Goal: Task Accomplishment & Management: Complete application form

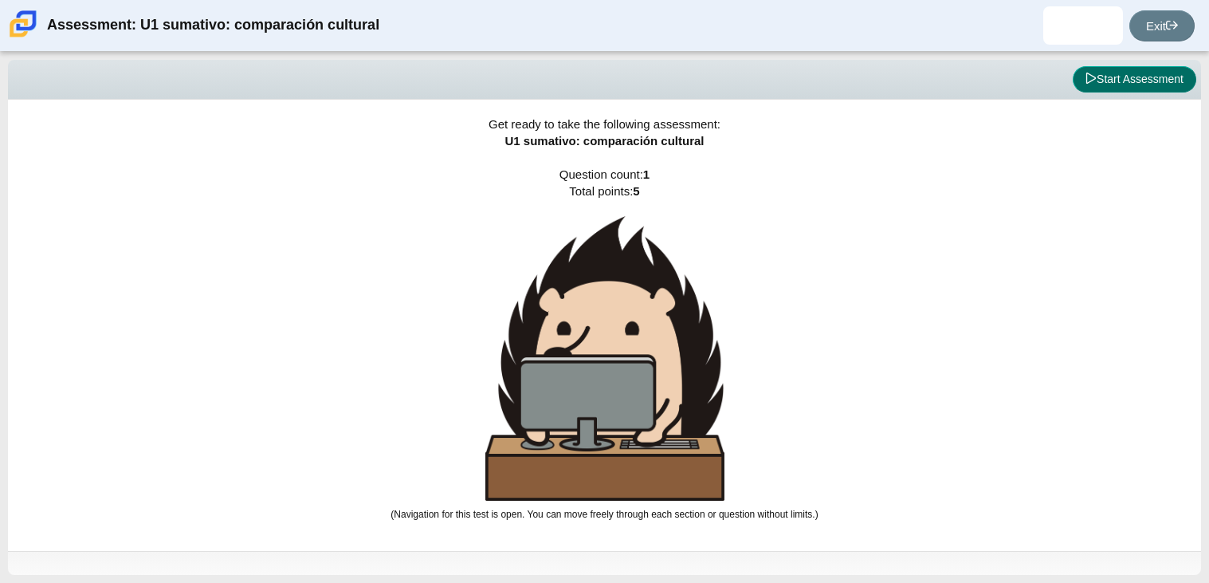
click at [1165, 74] on button "Start Assessment" at bounding box center [1135, 79] width 124 height 27
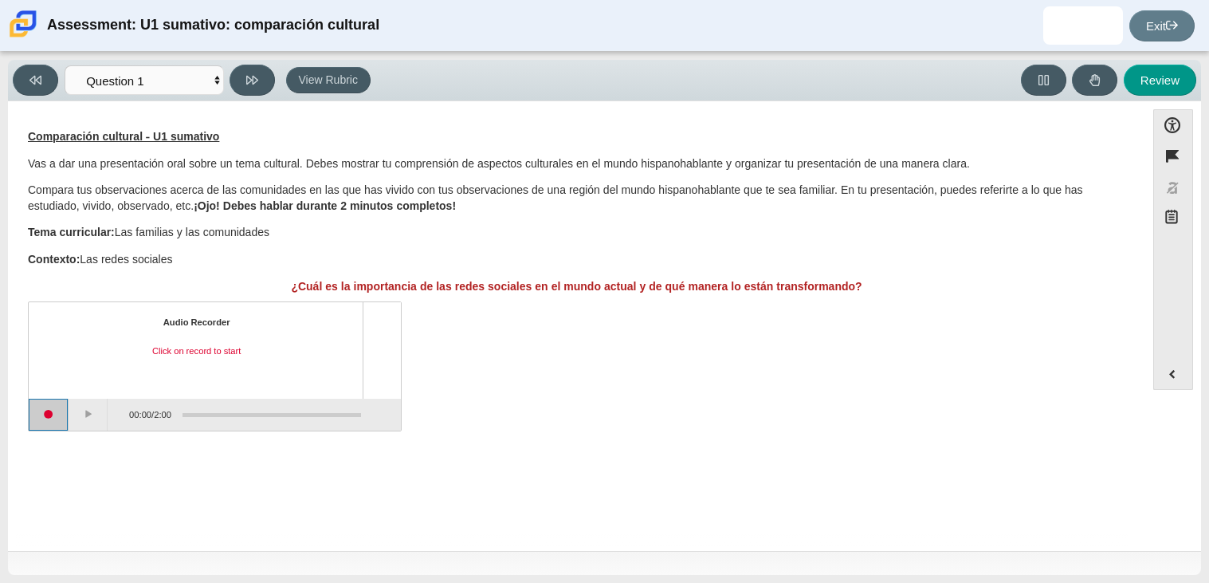
click at [58, 414] on button "Start recording" at bounding box center [49, 414] width 40 height 32
click at [96, 410] on button "Pause" at bounding box center [89, 414] width 40 height 32
click at [49, 414] on button "Stop recording" at bounding box center [49, 414] width 40 height 32
click at [75, 415] on button "Play" at bounding box center [89, 414] width 40 height 32
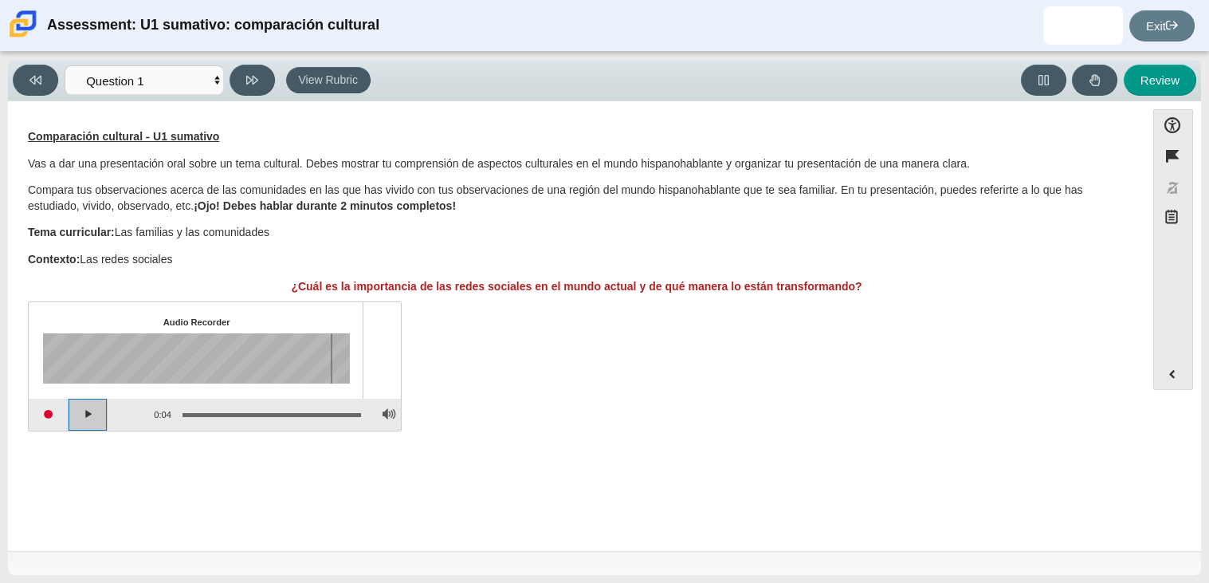
click at [82, 418] on button "Play" at bounding box center [89, 414] width 40 height 32
click at [82, 418] on button "Pause playback" at bounding box center [89, 414] width 40 height 32
click at [49, 418] on button "Start recording" at bounding box center [49, 414] width 40 height 32
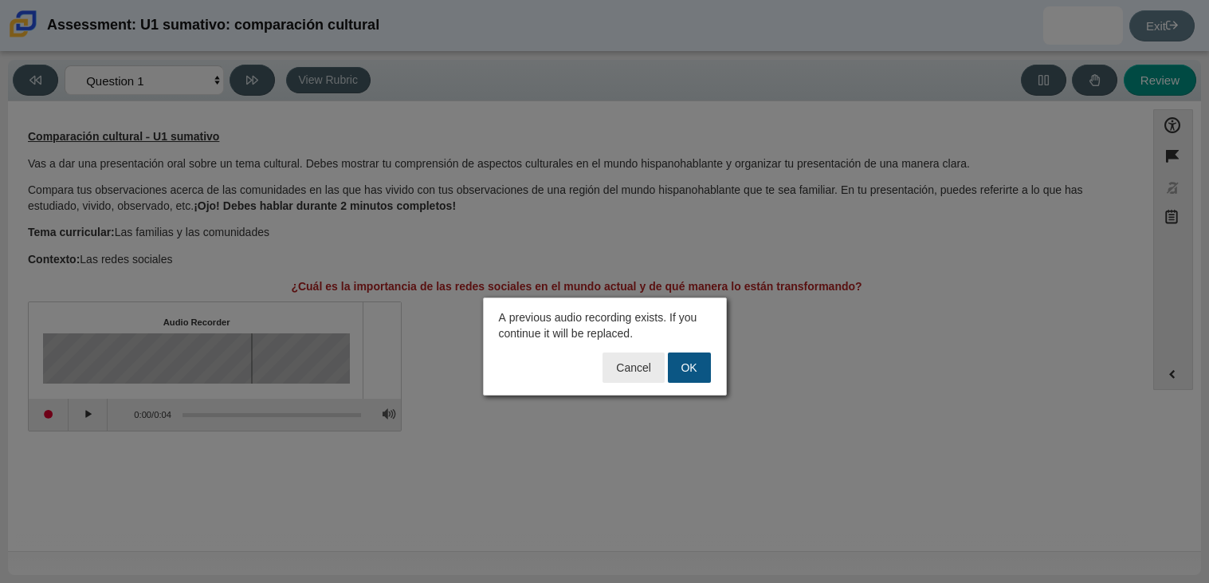
click at [678, 365] on button "OK" at bounding box center [689, 367] width 43 height 30
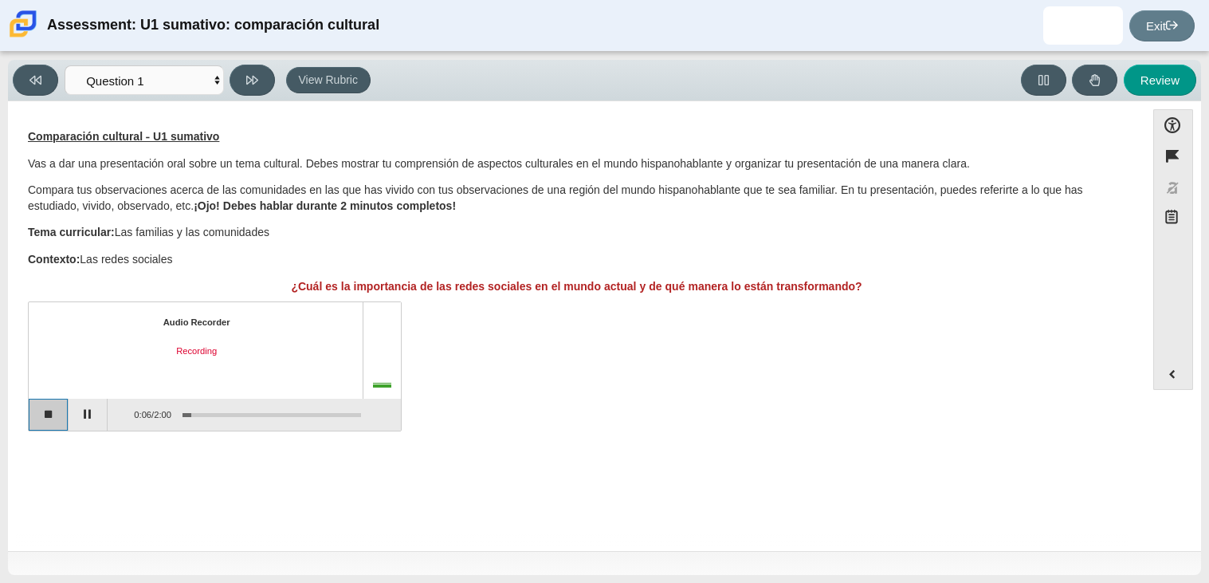
click at [57, 416] on button "Stop recording" at bounding box center [49, 414] width 40 height 32
click at [62, 417] on button "Start recording" at bounding box center [49, 414] width 40 height 32
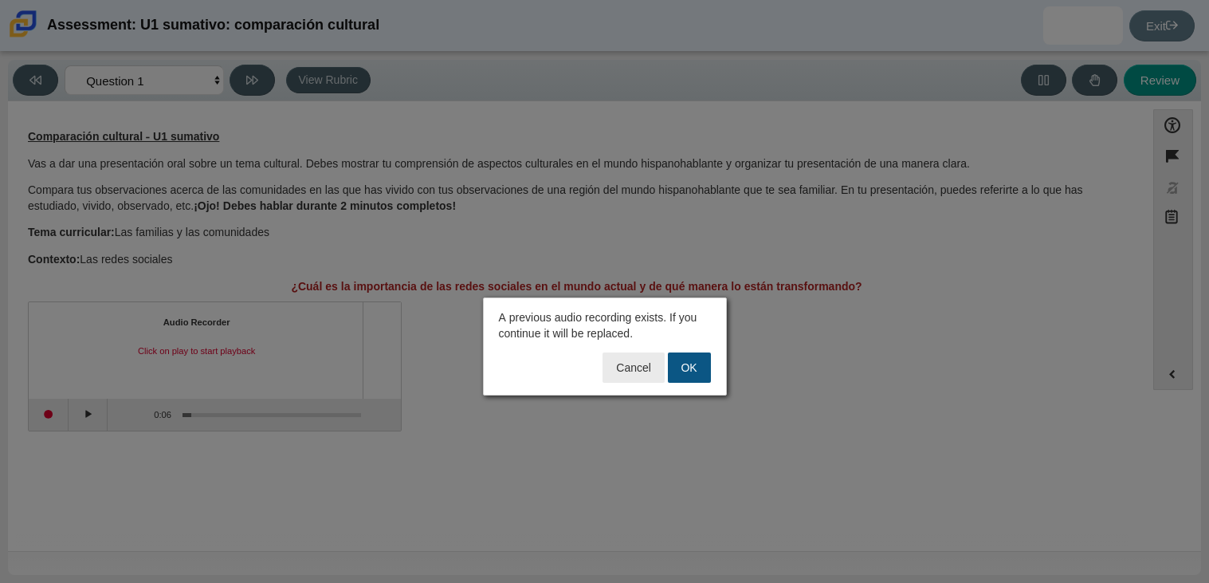
click at [702, 374] on button "OK" at bounding box center [689, 367] width 43 height 30
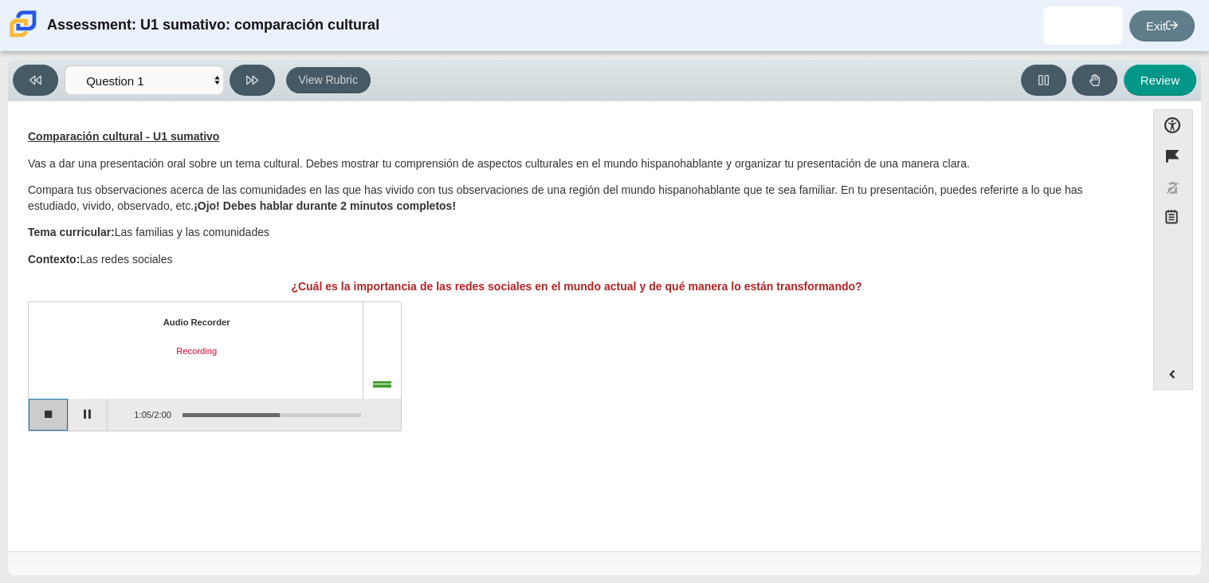
click at [37, 406] on button "Stop recording" at bounding box center [49, 414] width 40 height 32
click at [96, 416] on button "Play" at bounding box center [89, 414] width 40 height 32
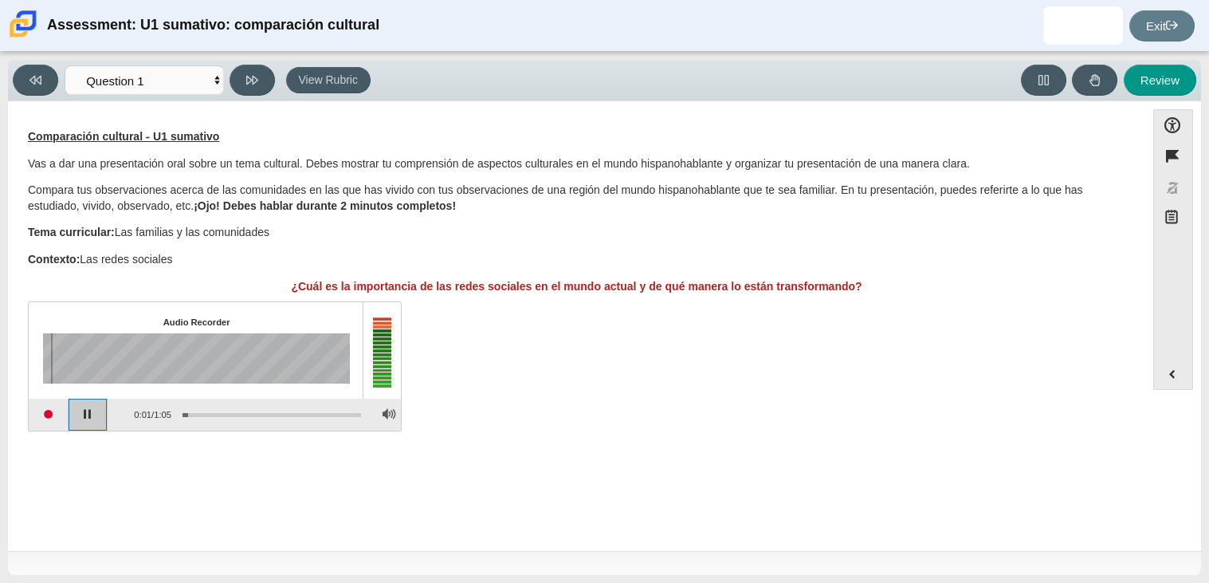
click at [91, 419] on button "Pause playback" at bounding box center [89, 414] width 40 height 32
click at [85, 418] on button "Continue playback" at bounding box center [89, 414] width 40 height 32
click at [85, 418] on button "Pause playback" at bounding box center [89, 414] width 40 height 32
click at [84, 416] on button "Continue playback" at bounding box center [89, 414] width 40 height 32
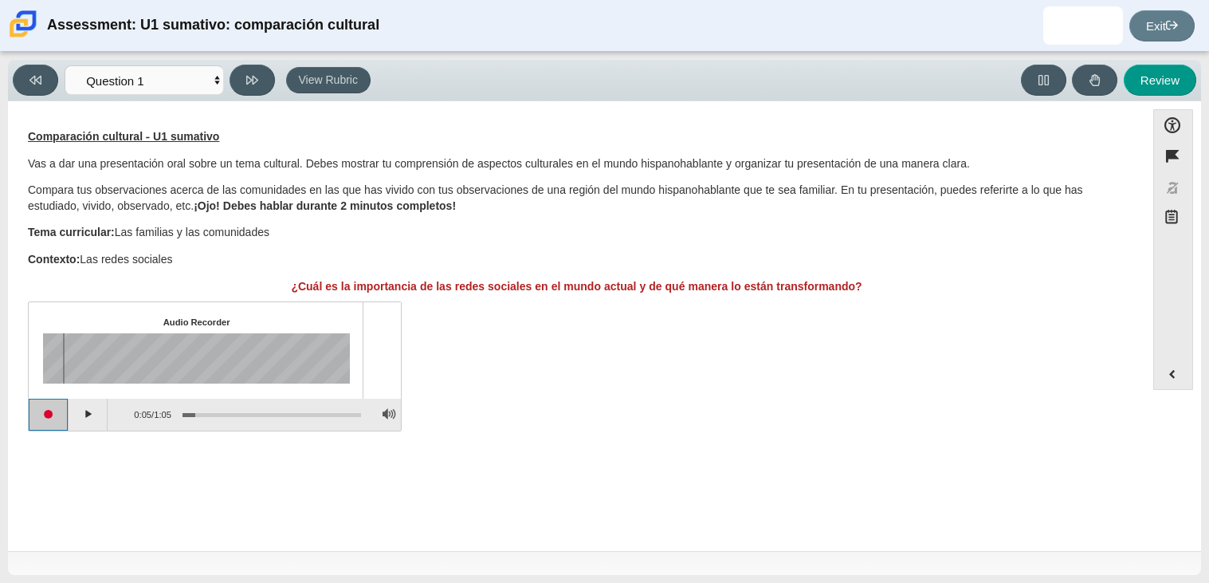
click at [60, 413] on button "Start recording" at bounding box center [49, 414] width 40 height 32
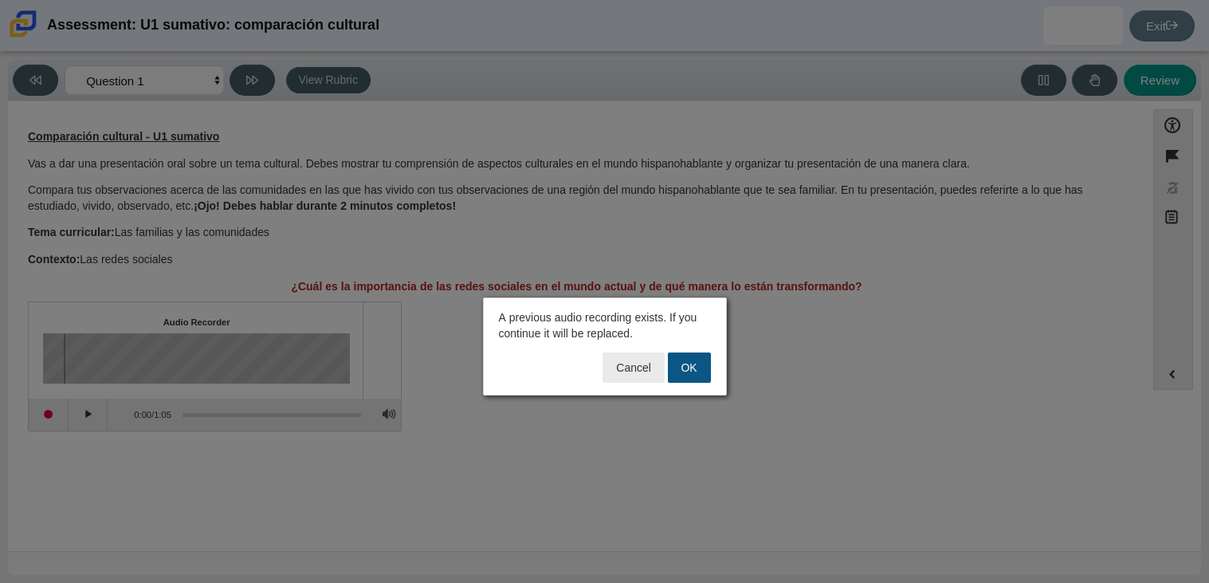
click at [685, 367] on button "OK" at bounding box center [689, 367] width 43 height 30
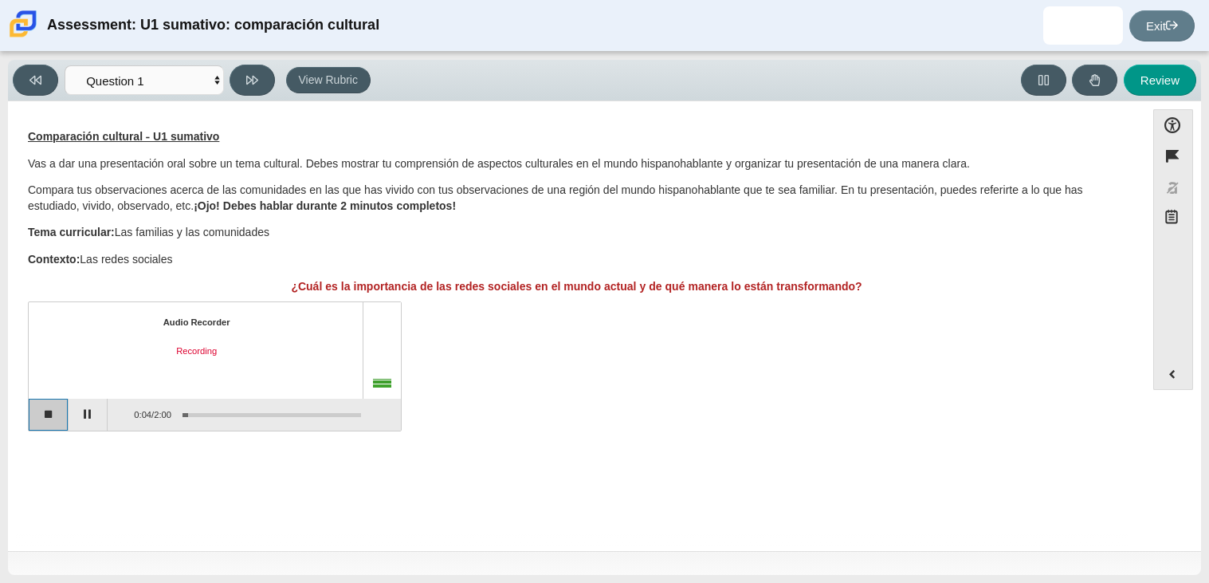
click at [49, 415] on button "Stop recording" at bounding box center [49, 414] width 40 height 32
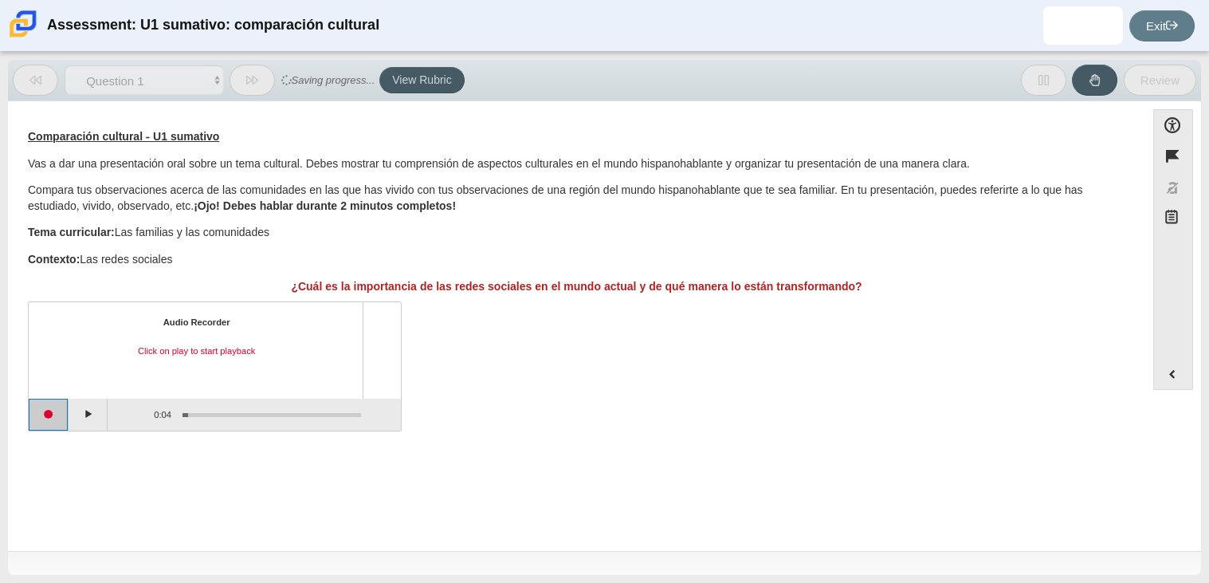
click at [59, 414] on button "Start recording" at bounding box center [49, 414] width 40 height 32
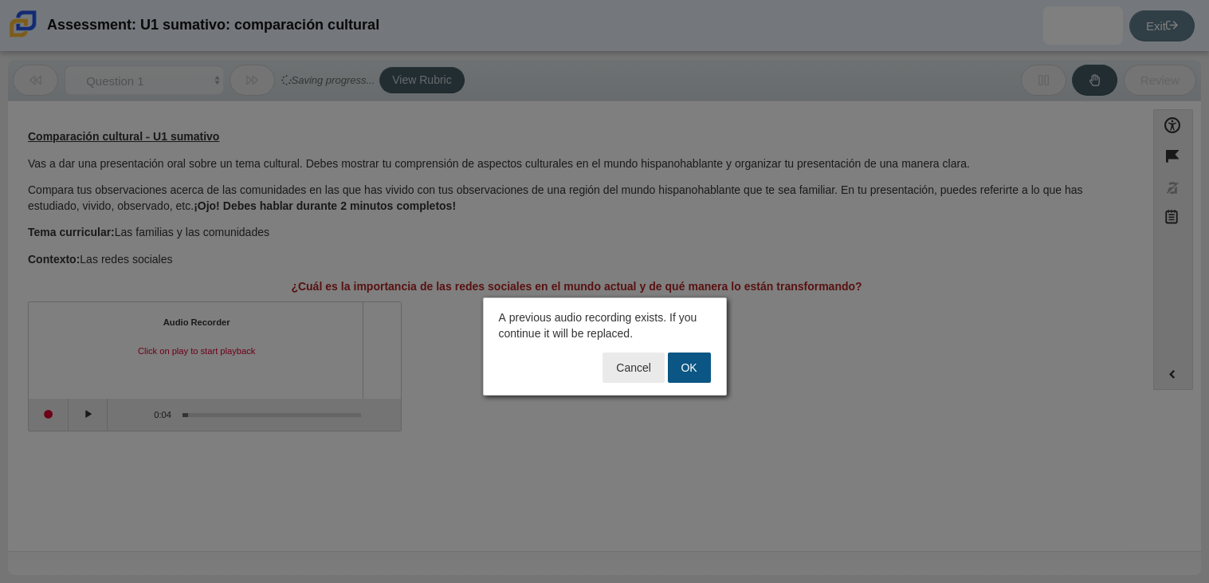
click at [686, 371] on button "OK" at bounding box center [689, 367] width 43 height 30
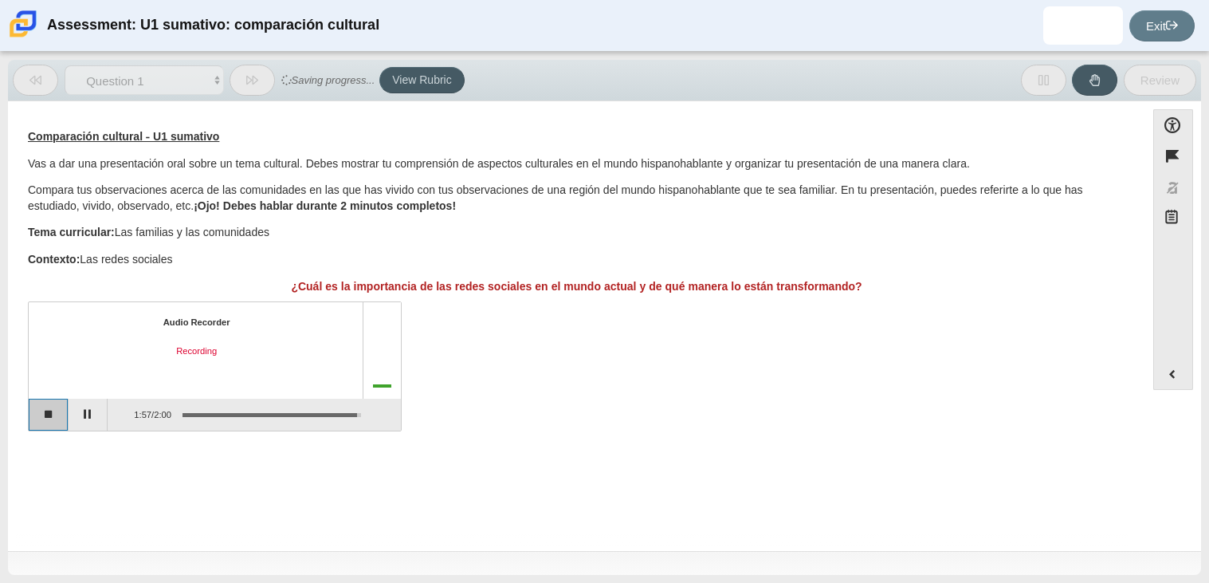
click at [49, 417] on button "Stop recording" at bounding box center [49, 414] width 40 height 32
click at [59, 411] on button "Start recording" at bounding box center [49, 414] width 40 height 32
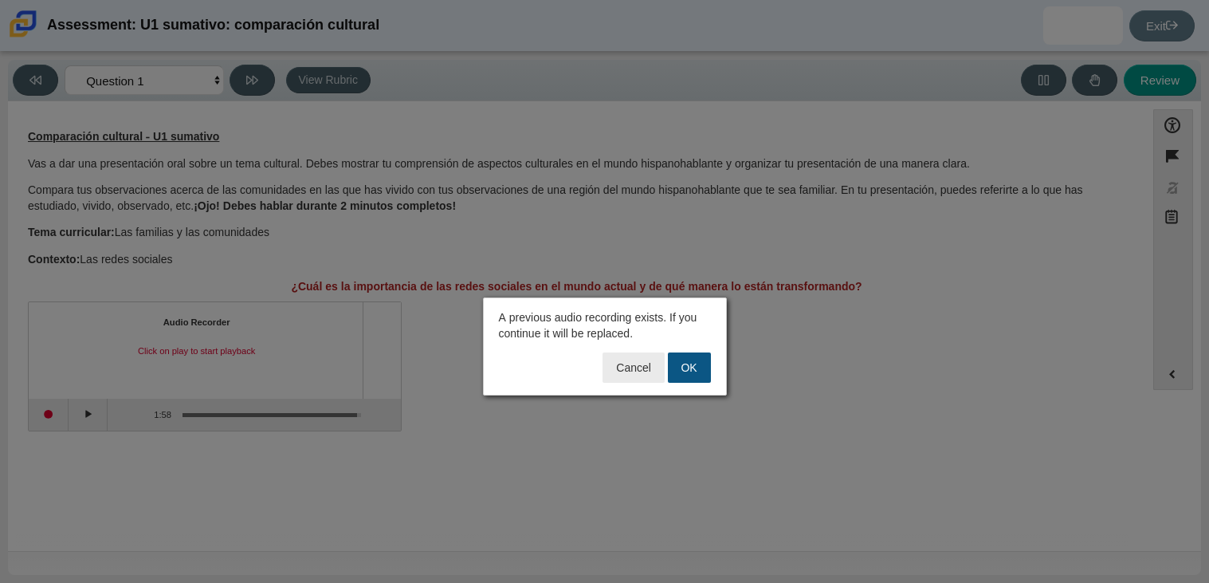
click at [688, 361] on button "OK" at bounding box center [689, 367] width 43 height 30
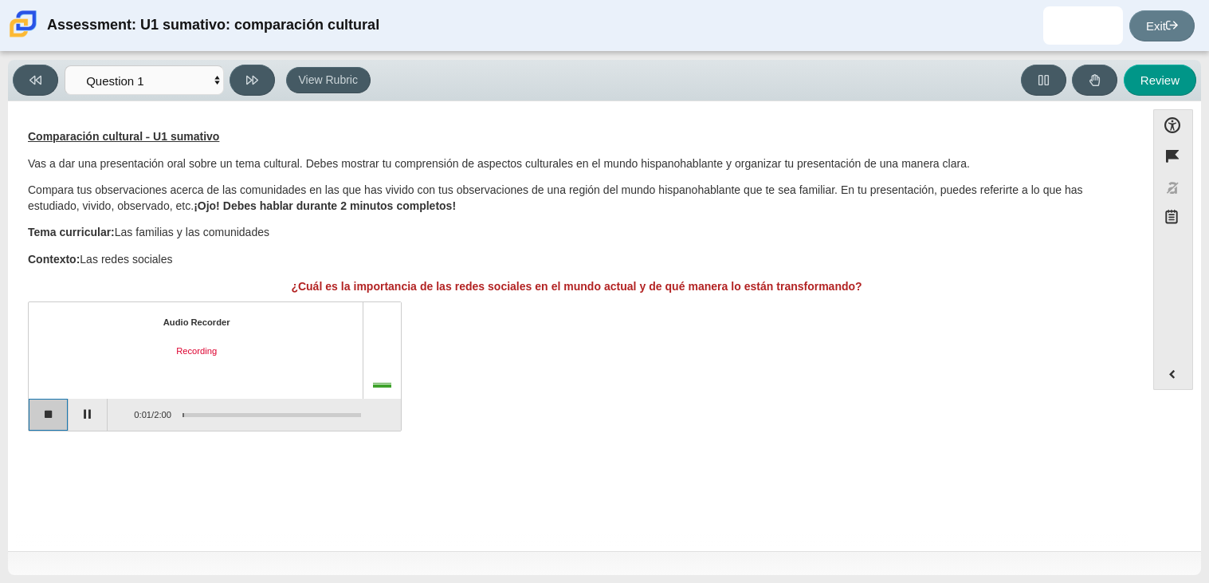
click at [57, 416] on button "Stop recording" at bounding box center [49, 414] width 40 height 32
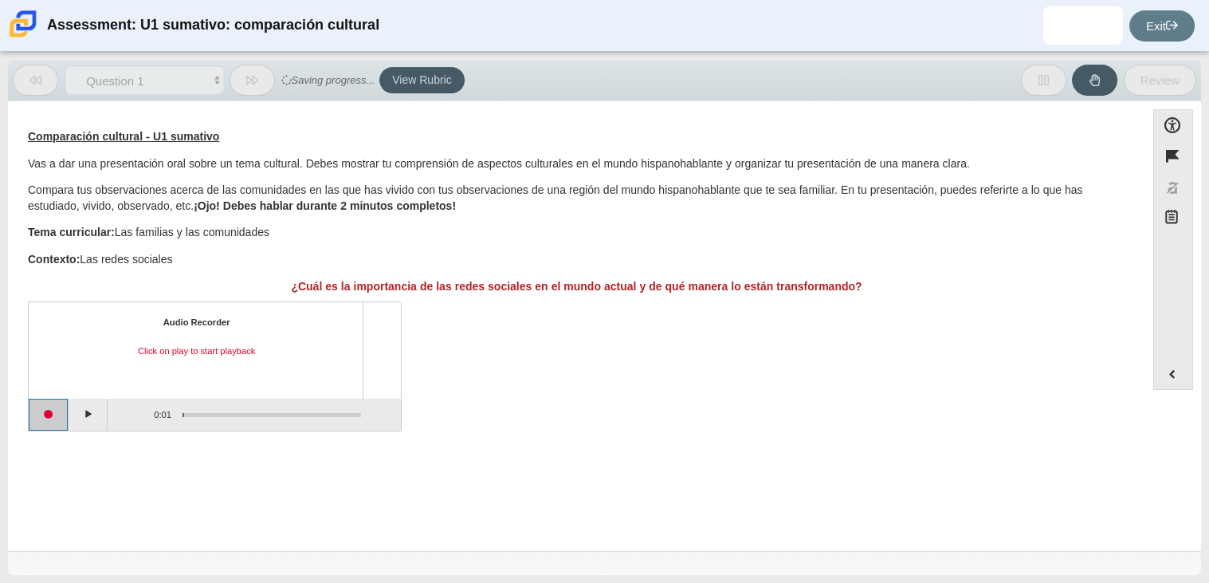
click at [48, 416] on button "Start recording" at bounding box center [49, 414] width 40 height 32
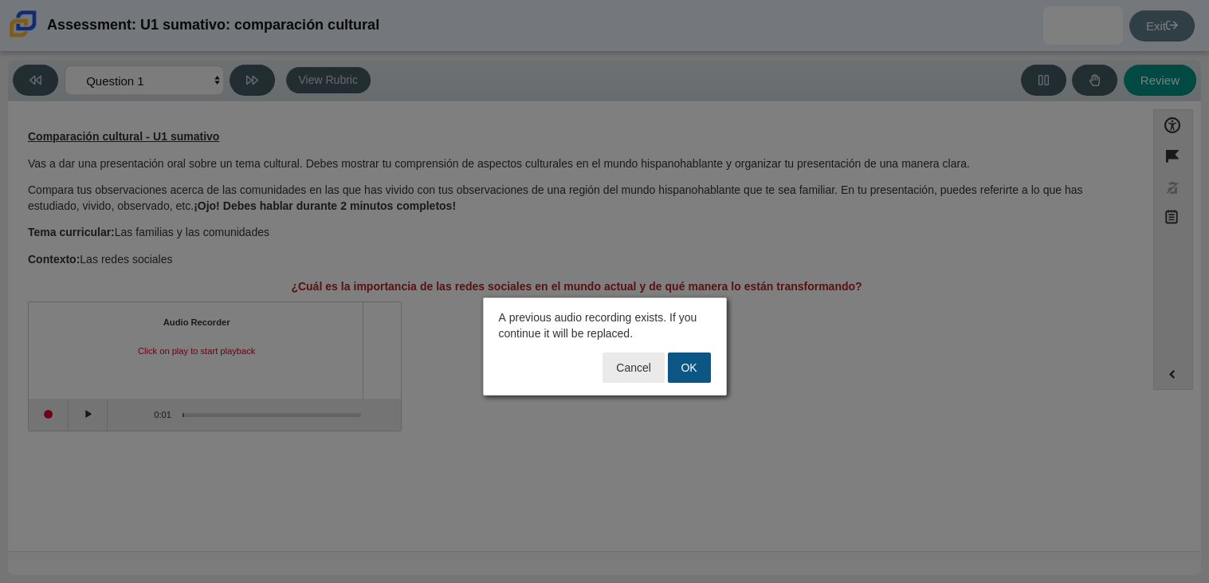
click at [697, 369] on button "OK" at bounding box center [689, 367] width 43 height 30
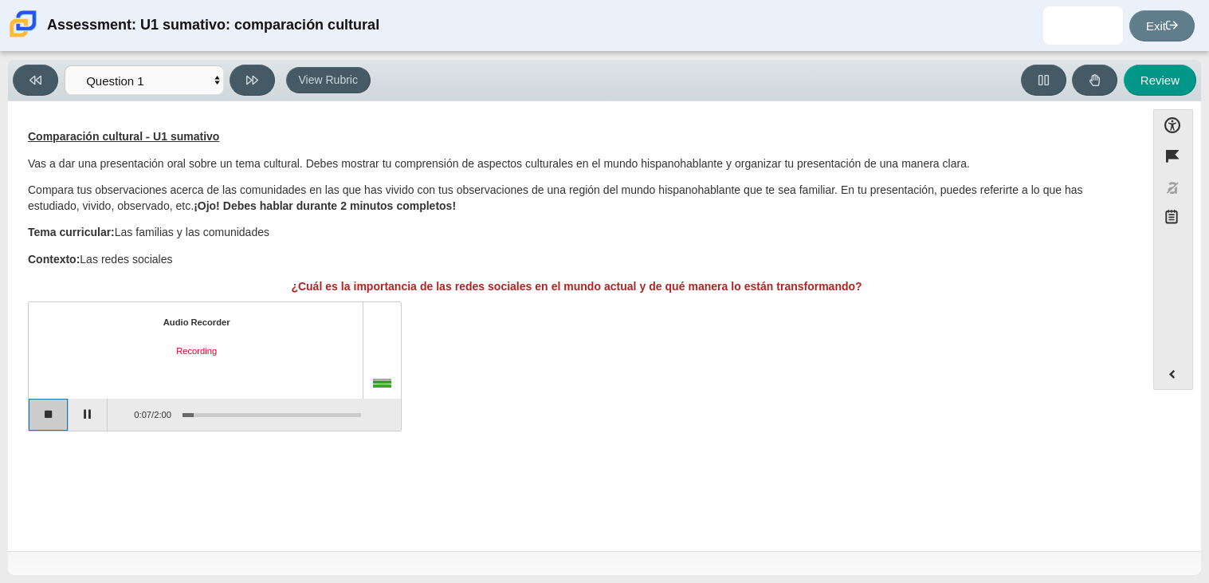
click at [51, 416] on button "Stop recording" at bounding box center [49, 414] width 40 height 32
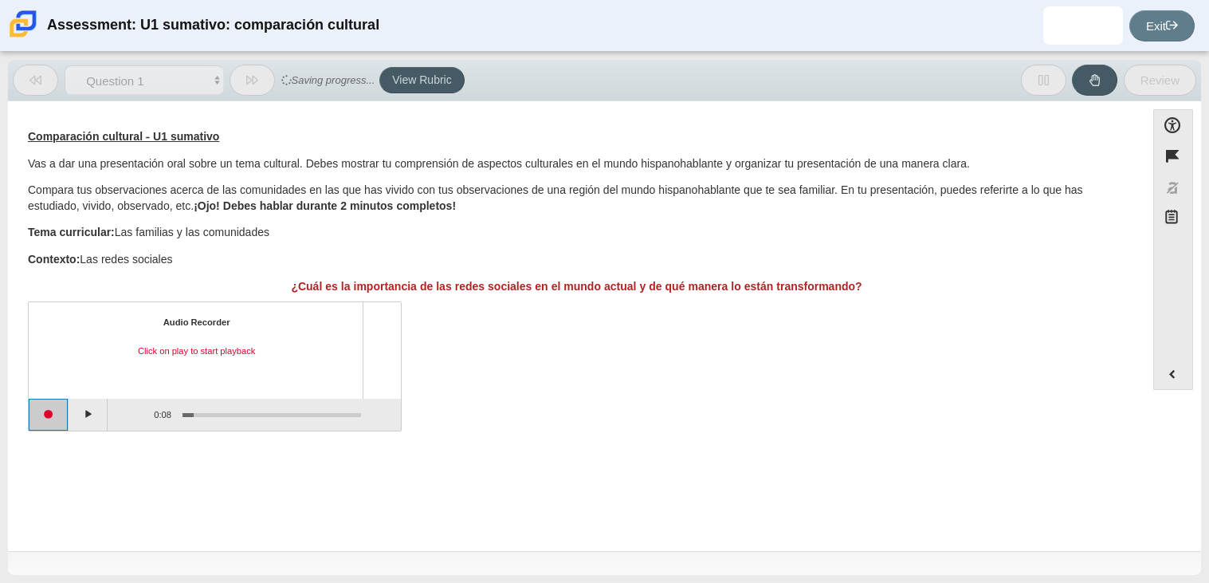
click at [43, 410] on button "Start recording" at bounding box center [49, 414] width 40 height 32
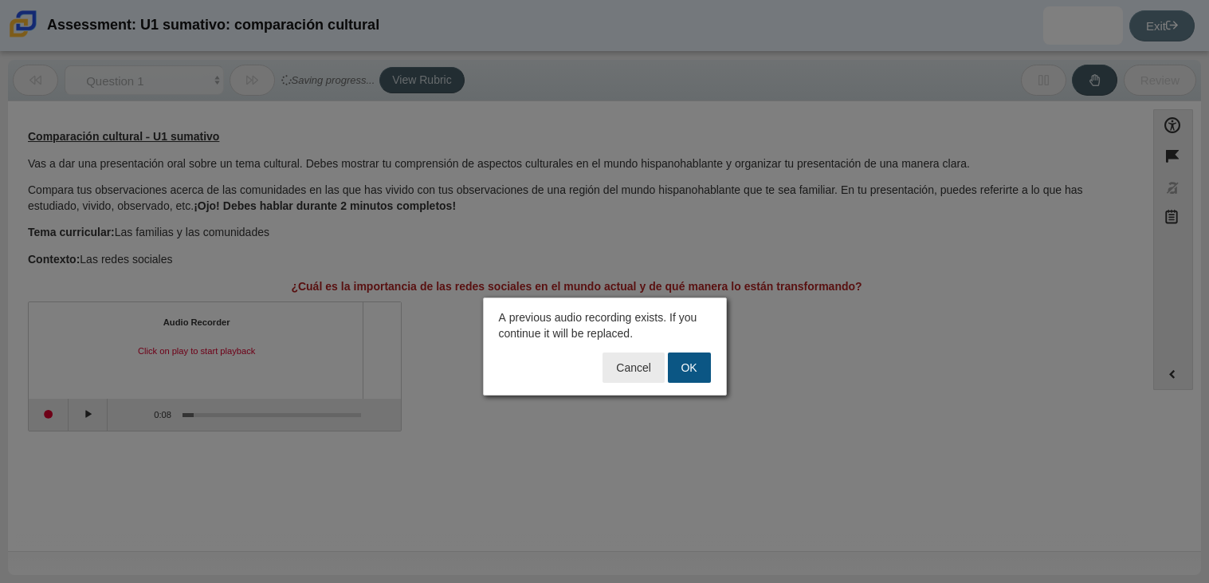
click at [697, 367] on button "OK" at bounding box center [689, 367] width 43 height 30
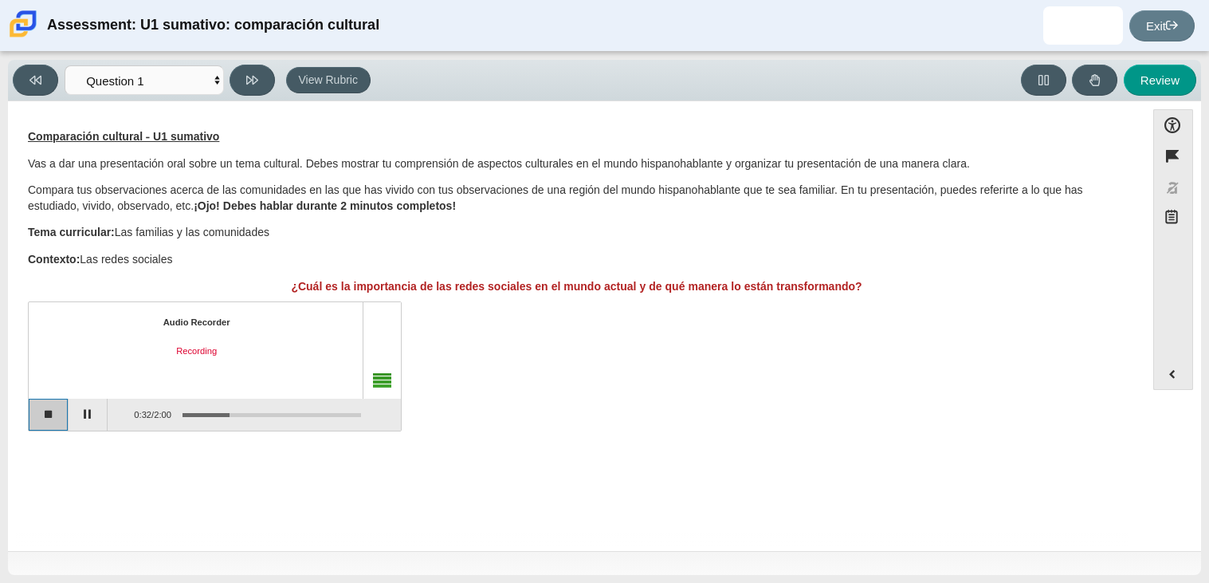
click at [45, 409] on button "Stop recording" at bounding box center [49, 414] width 40 height 32
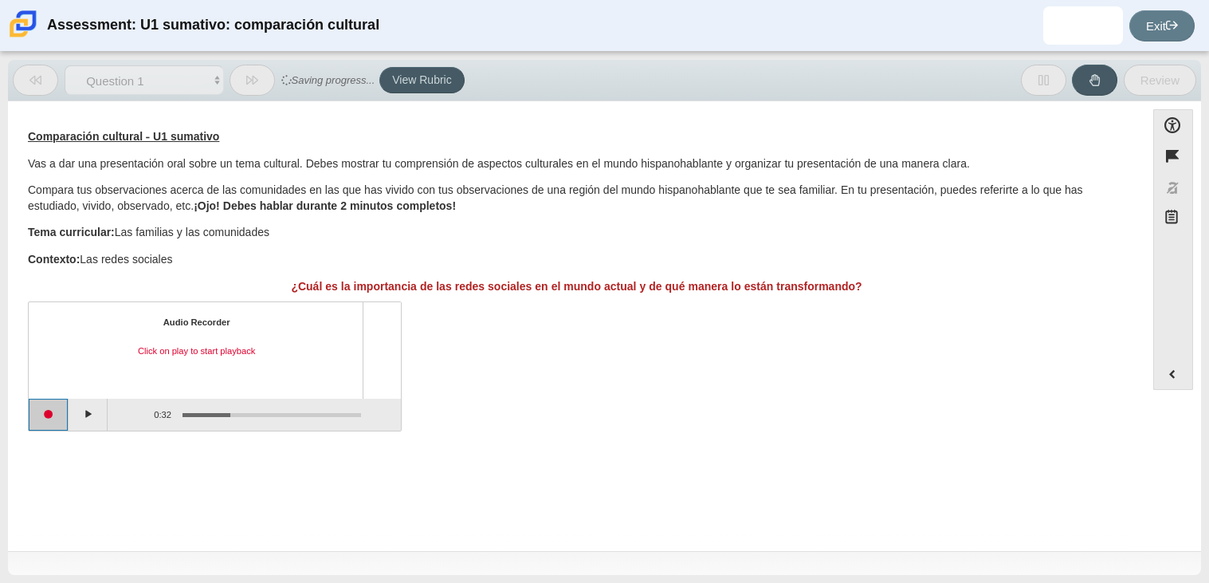
click at [42, 419] on button "Start recording" at bounding box center [49, 414] width 40 height 32
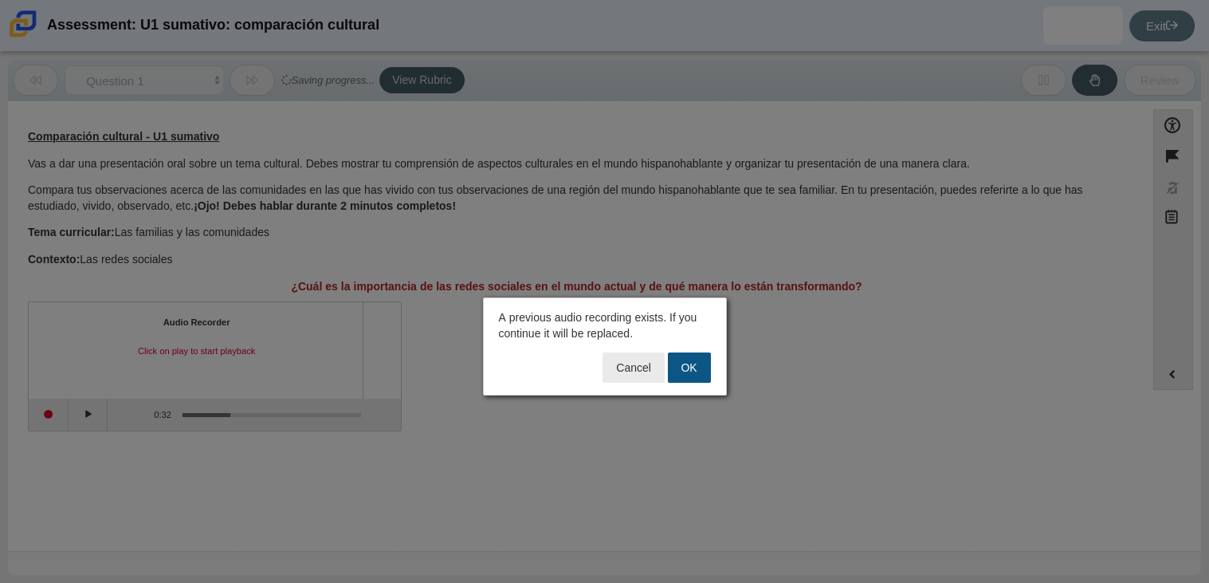
click at [685, 369] on button "OK" at bounding box center [689, 367] width 43 height 30
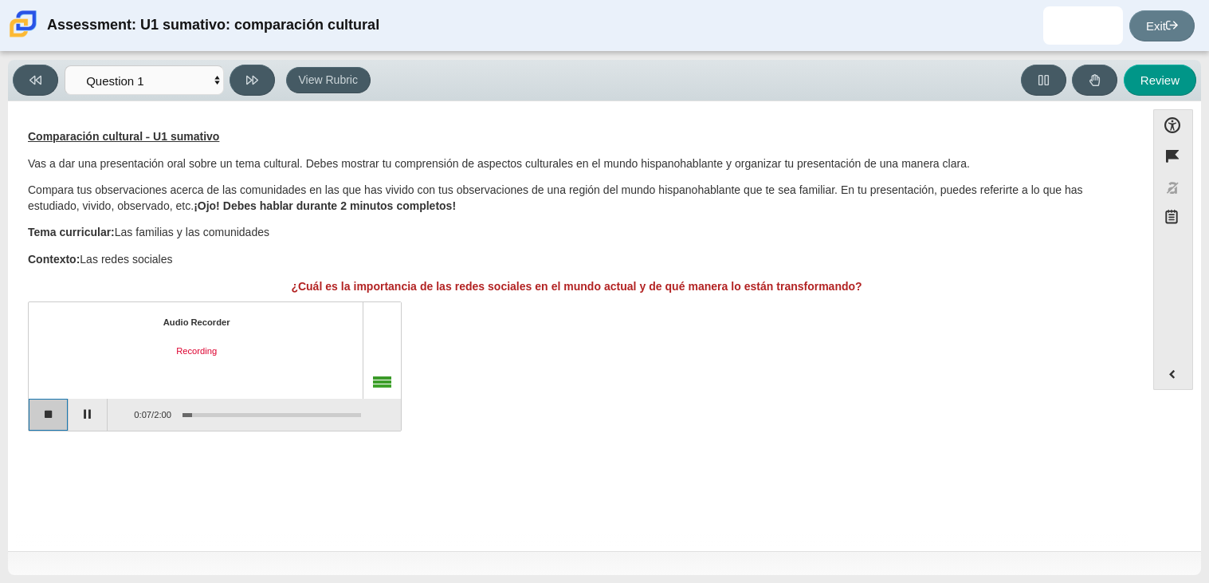
click at [53, 406] on button "Stop recording" at bounding box center [49, 414] width 40 height 32
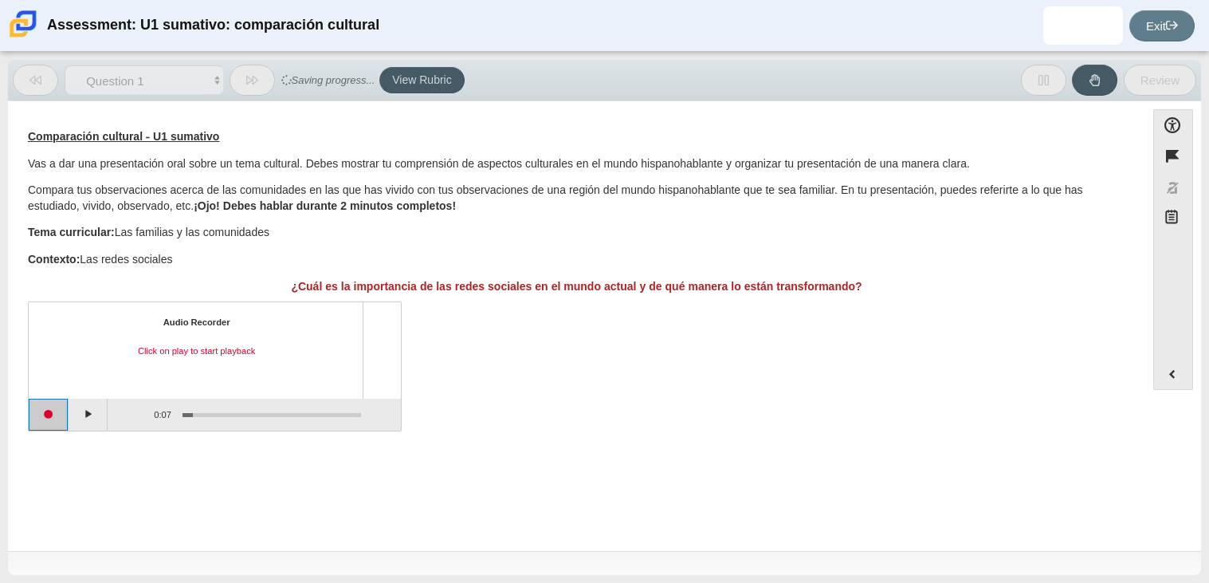
click at [33, 415] on button "Start recording" at bounding box center [49, 414] width 40 height 32
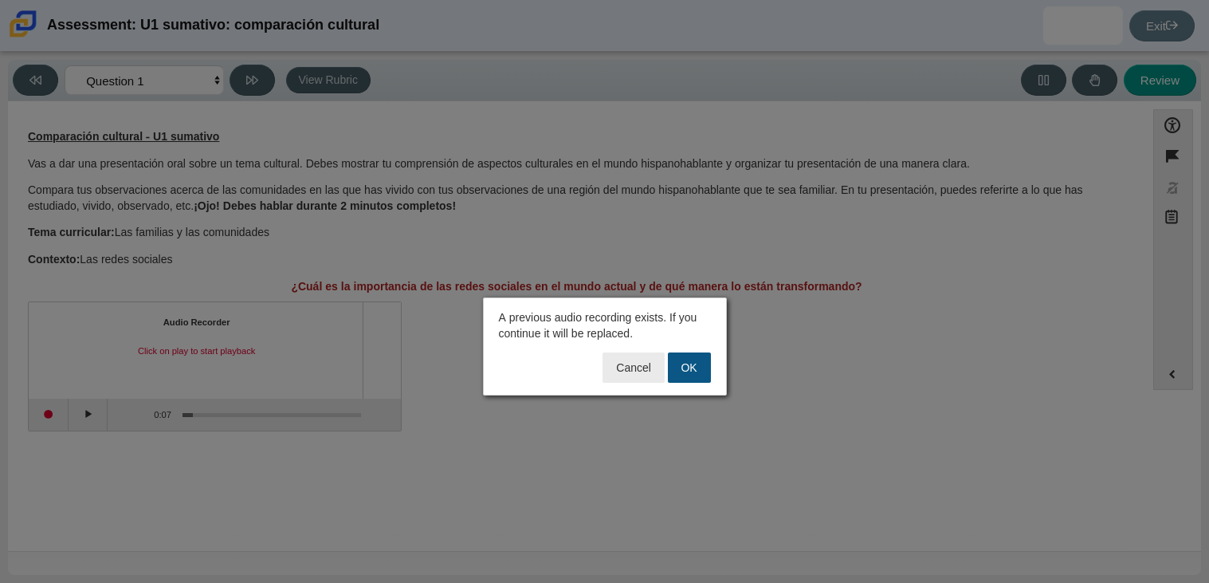
click at [681, 373] on button "OK" at bounding box center [689, 367] width 43 height 30
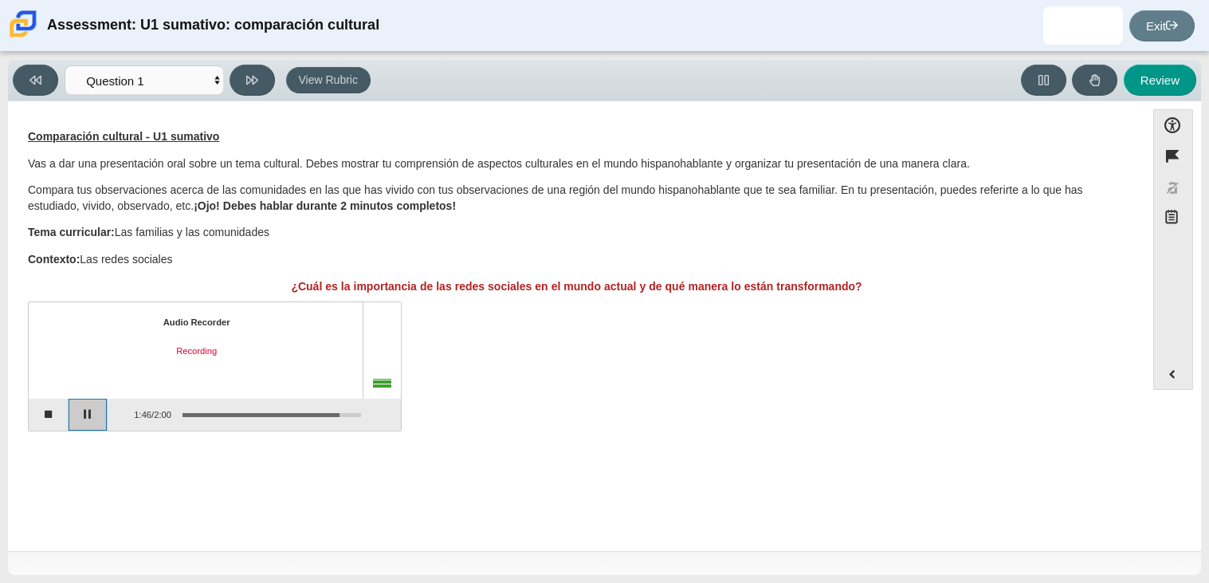
click at [106, 414] on button "Pause" at bounding box center [89, 414] width 40 height 32
click at [42, 424] on button "Stop recording" at bounding box center [49, 414] width 40 height 32
click at [96, 414] on button "Play" at bounding box center [89, 414] width 40 height 32
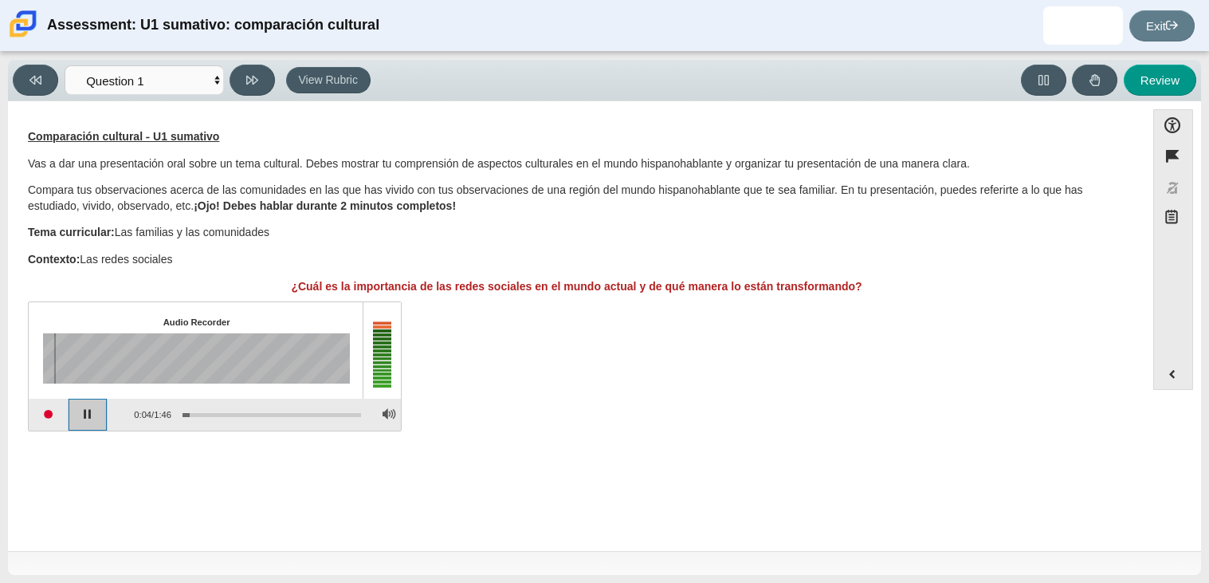
click at [94, 399] on button "Pause playback" at bounding box center [89, 414] width 40 height 32
click at [311, 276] on div "Comparación cultural - U1 sumativo Vas a dar una presentación oral sobre un tem…" at bounding box center [576, 211] width 1097 height 165
click at [247, 80] on icon at bounding box center [252, 80] width 12 height 12
select select "review"
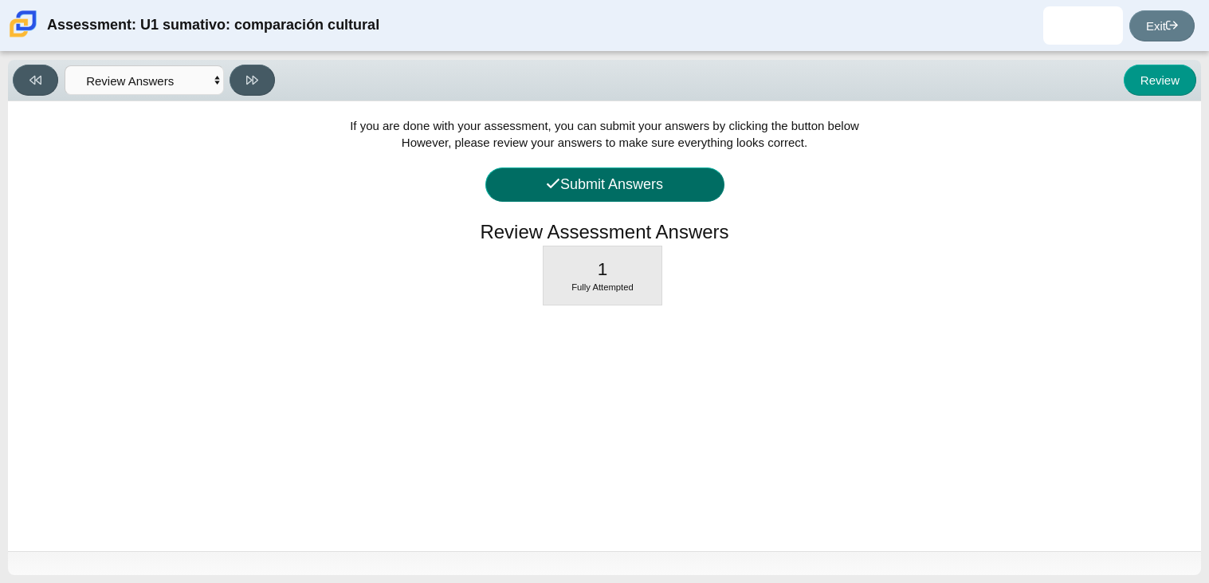
click at [606, 182] on button "Submit Answers" at bounding box center [604, 184] width 239 height 34
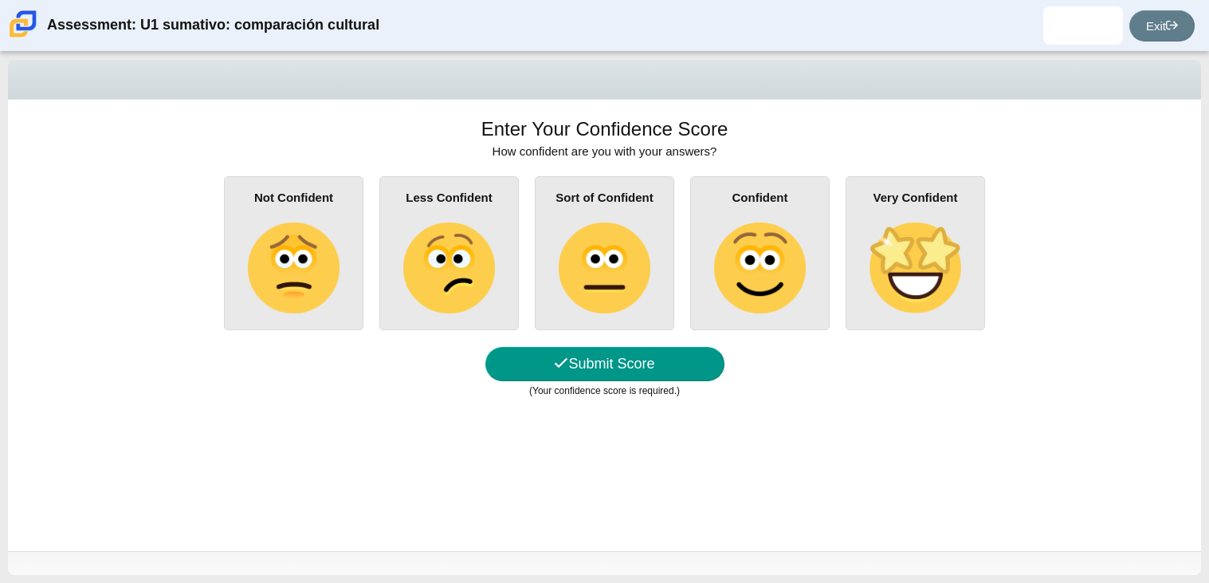
click at [540, 285] on div "Sort of Confident" at bounding box center [604, 253] width 139 height 154
click at [0, 0] on input "Sort of Confident" at bounding box center [0, 0] width 0 height 0
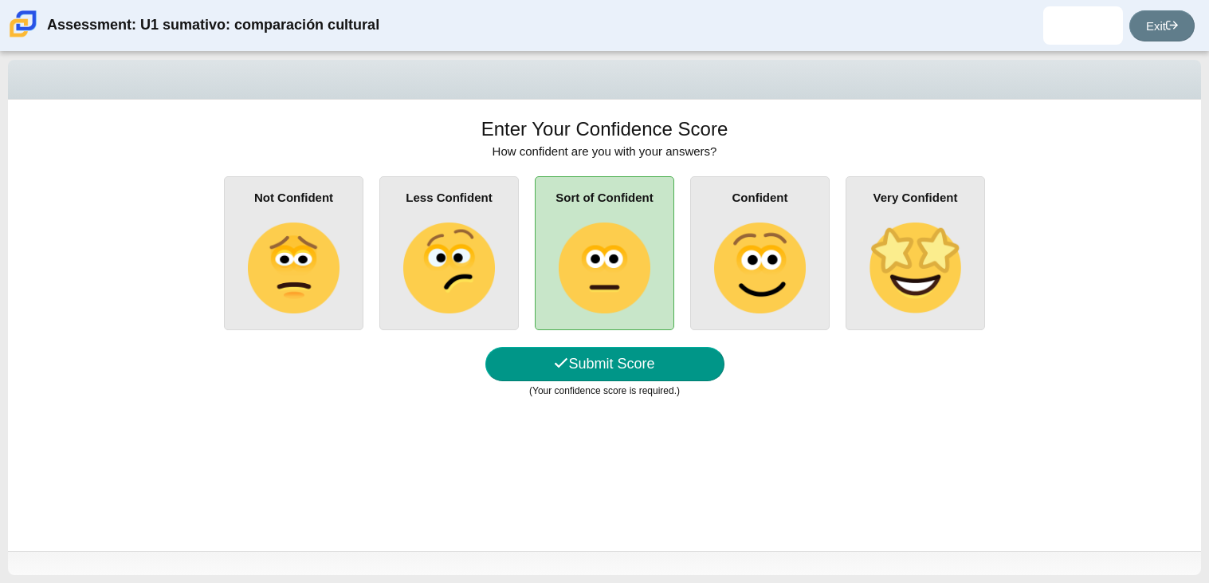
click at [633, 347] on div "Enter Your Confidence Score How confident are you with your answers? Not Confid…" at bounding box center [604, 325] width 1193 height 451
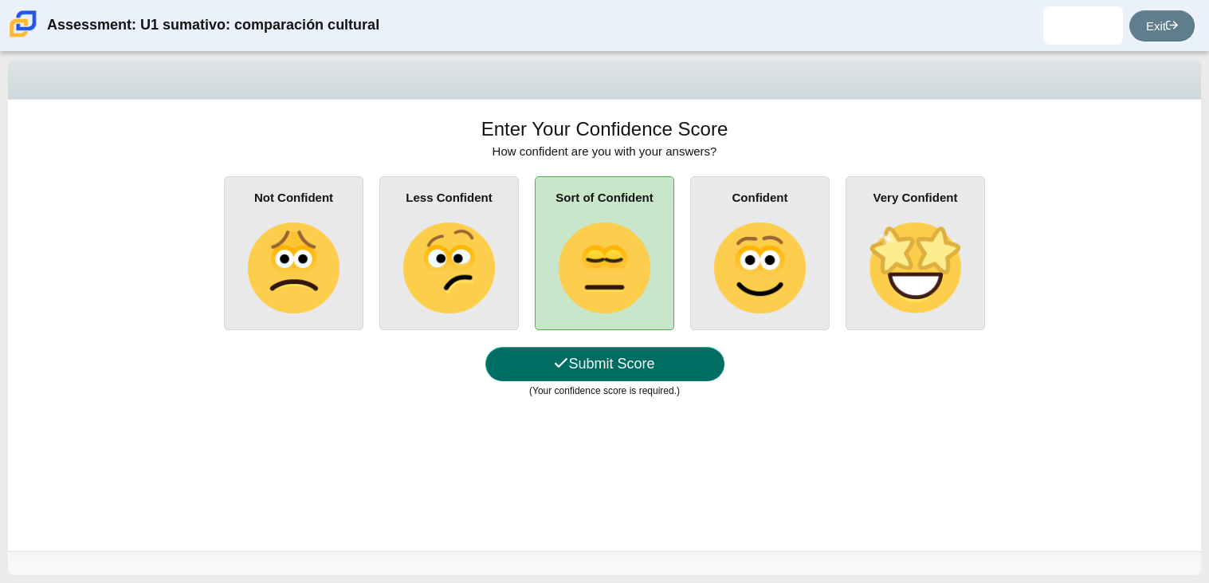
click at [634, 355] on button "Submit Score" at bounding box center [604, 364] width 239 height 34
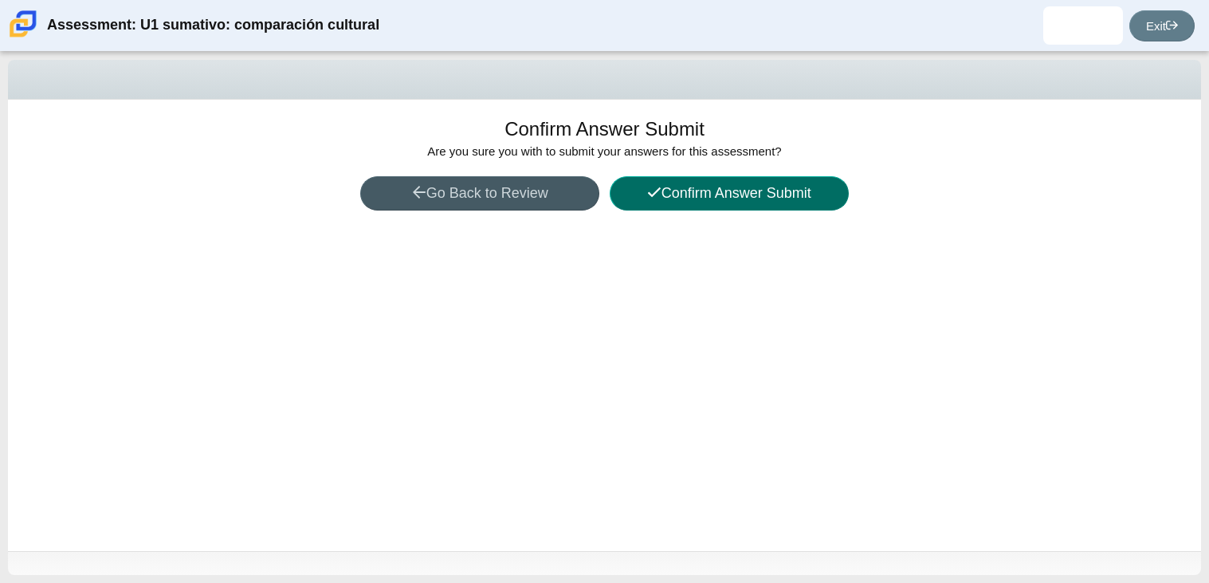
click at [657, 188] on icon at bounding box center [654, 192] width 14 height 14
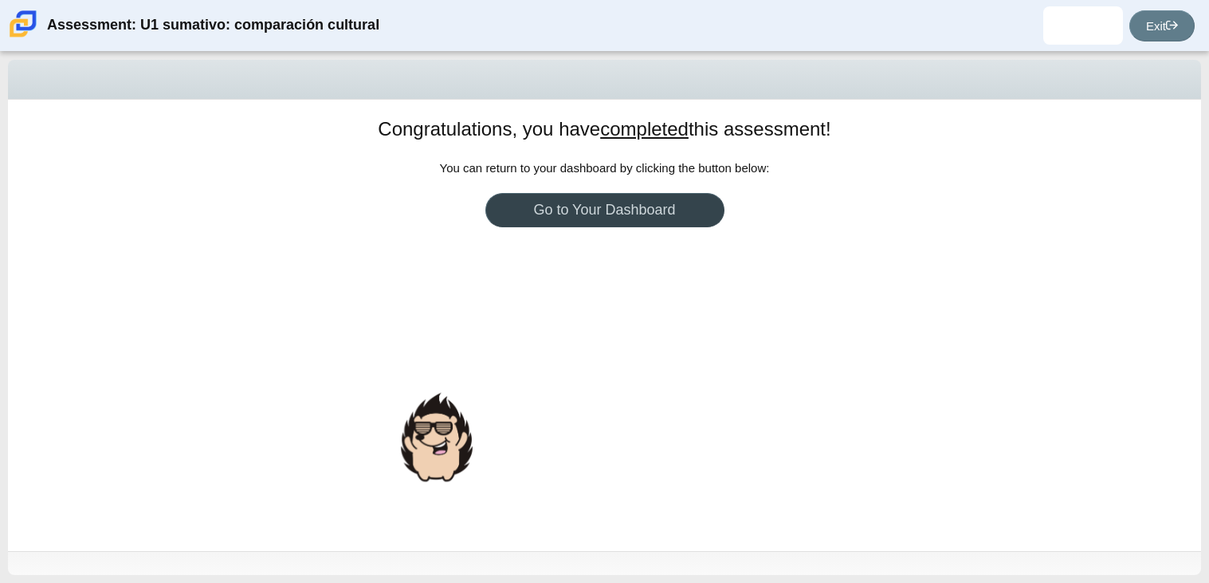
click at [613, 220] on link "Go to Your Dashboard" at bounding box center [604, 210] width 239 height 34
